Goal: Task Accomplishment & Management: Manage account settings

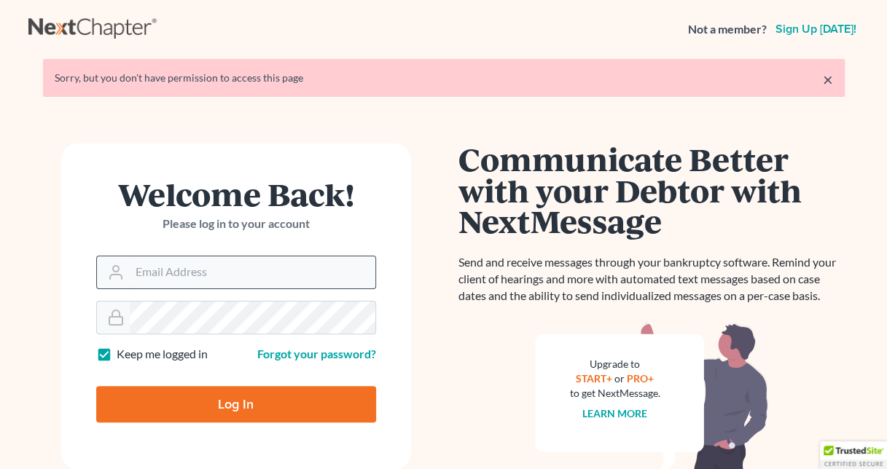
click at [188, 261] on input "Email Address" at bounding box center [252, 272] width 245 height 32
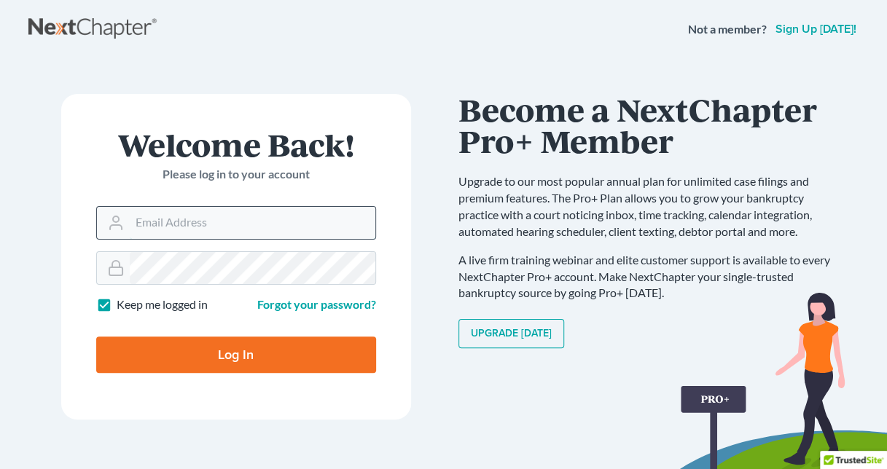
click at [307, 237] on input "Email Address" at bounding box center [252, 223] width 245 height 32
type input "[EMAIL_ADDRESS][DOMAIN_NAME]"
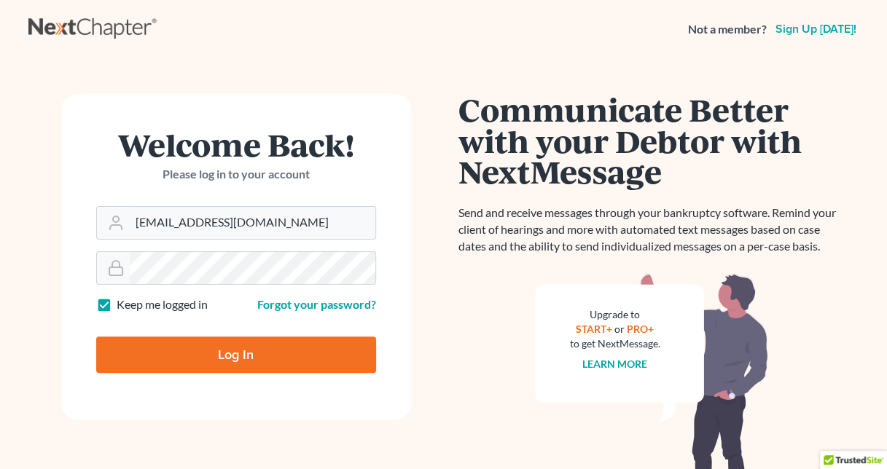
click at [342, 358] on input "Log In" at bounding box center [236, 355] width 280 height 36
type input "Thinking..."
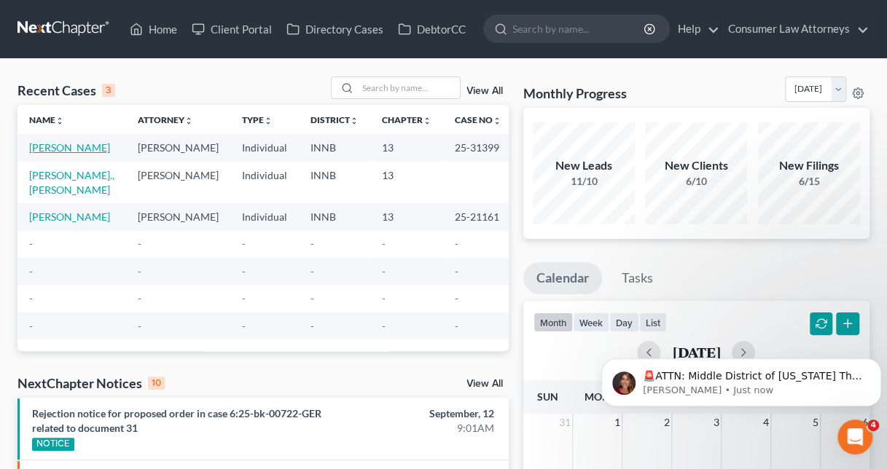
click at [55, 147] on link "[PERSON_NAME]" at bounding box center [69, 147] width 81 height 12
